Goal: Information Seeking & Learning: Find specific fact

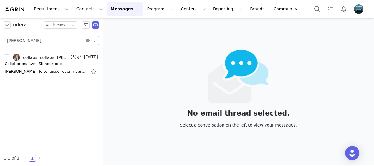
click at [87, 40] on icon "icon: close-circle" at bounding box center [88, 41] width 4 height 4
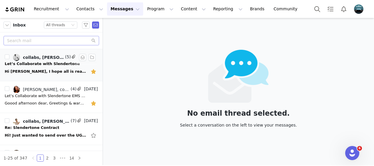
click at [38, 64] on div "Let’s Collaborate with Slendertone" at bounding box center [42, 64] width 75 height 6
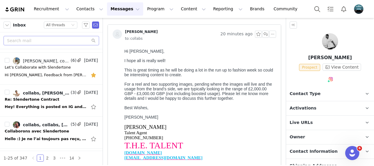
scroll to position [124, 0]
click at [39, 64] on div "Let’s Collaborate with Slendertone" at bounding box center [38, 67] width 66 height 6
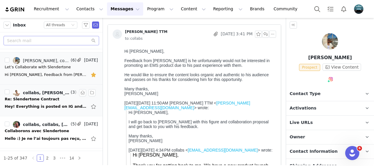
scroll to position [0, 0]
click at [49, 104] on div "Hey! Everything is posted on IG and tagged as collaborator again:) I’ll send ov…" at bounding box center [46, 107] width 82 height 6
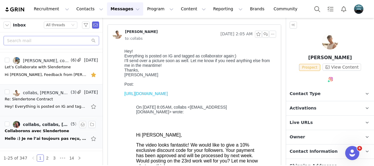
click at [49, 128] on div "Collaborons avec Slendertone" at bounding box center [37, 131] width 64 height 6
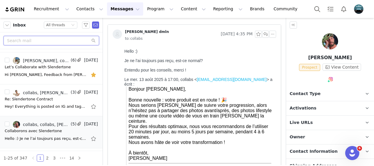
click at [42, 40] on input "text" at bounding box center [52, 40] width 96 height 9
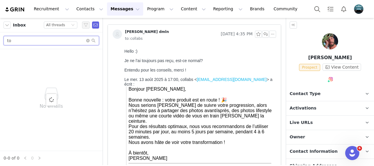
type input "t"
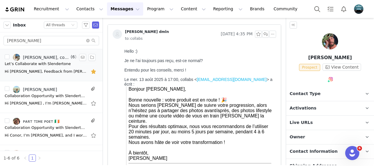
click at [46, 70] on div "Hi [PERSON_NAME], Feedback from [PERSON_NAME] is he unfortunately would not be …" at bounding box center [46, 72] width 82 height 6
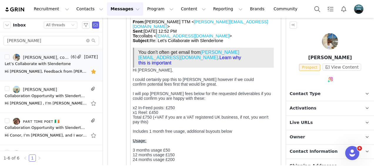
scroll to position [237, 0]
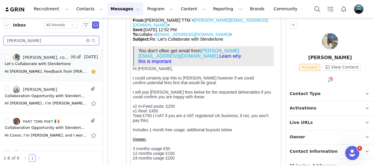
click at [31, 41] on input "[PERSON_NAME]" at bounding box center [52, 40] width 96 height 9
type input "r"
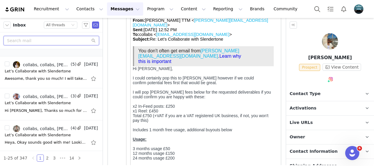
scroll to position [347, 0]
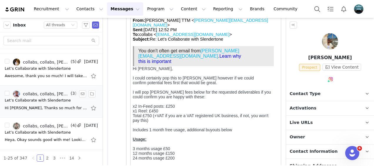
click at [32, 105] on div "Hi [PERSON_NAME], Thanks so much for following up, and apologies for the delay …" at bounding box center [46, 108] width 82 height 6
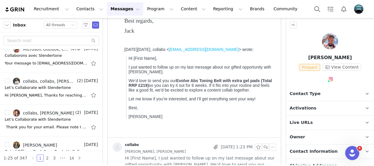
scroll to position [694, 0]
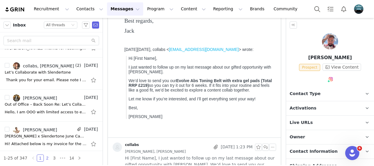
click at [45, 156] on link "2" at bounding box center [47, 158] width 6 height 6
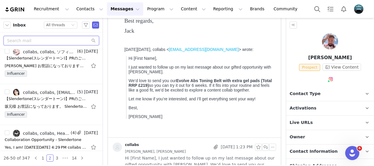
click at [74, 41] on input "text" at bounding box center [52, 40] width 96 height 9
paste input "[EMAIL_ADDRESS][DOMAIN_NAME]"
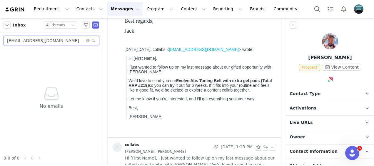
type input "[EMAIL_ADDRESS][DOMAIN_NAME]"
click at [87, 41] on icon "icon: close-circle" at bounding box center [88, 41] width 4 height 4
click at [56, 40] on input "text" at bounding box center [52, 40] width 96 height 9
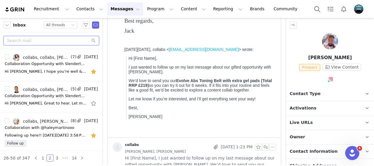
paste input "[EMAIL_ADDRESS][DOMAIN_NAME]"
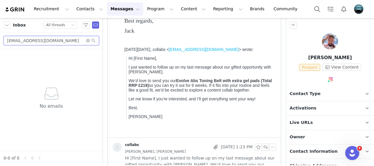
type input "[EMAIL_ADDRESS][DOMAIN_NAME]"
